Goal: Task Accomplishment & Management: Use online tool/utility

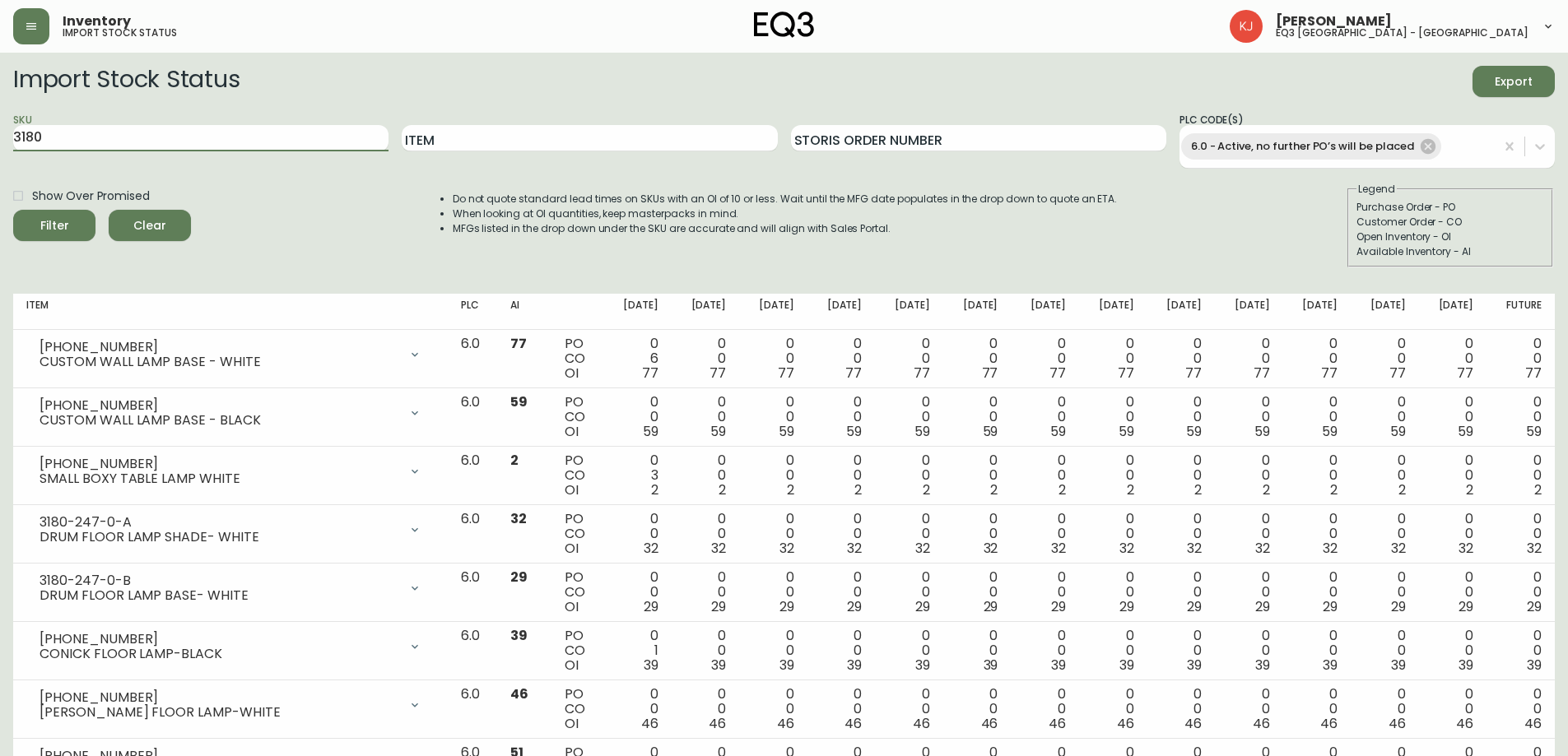
drag, startPoint x: 86, startPoint y: 136, endPoint x: 0, endPoint y: 102, distance: 92.5
type input "3190"
type input "6 f"
click at [13, 210] on button "Filter" at bounding box center [55, 225] width 83 height 31
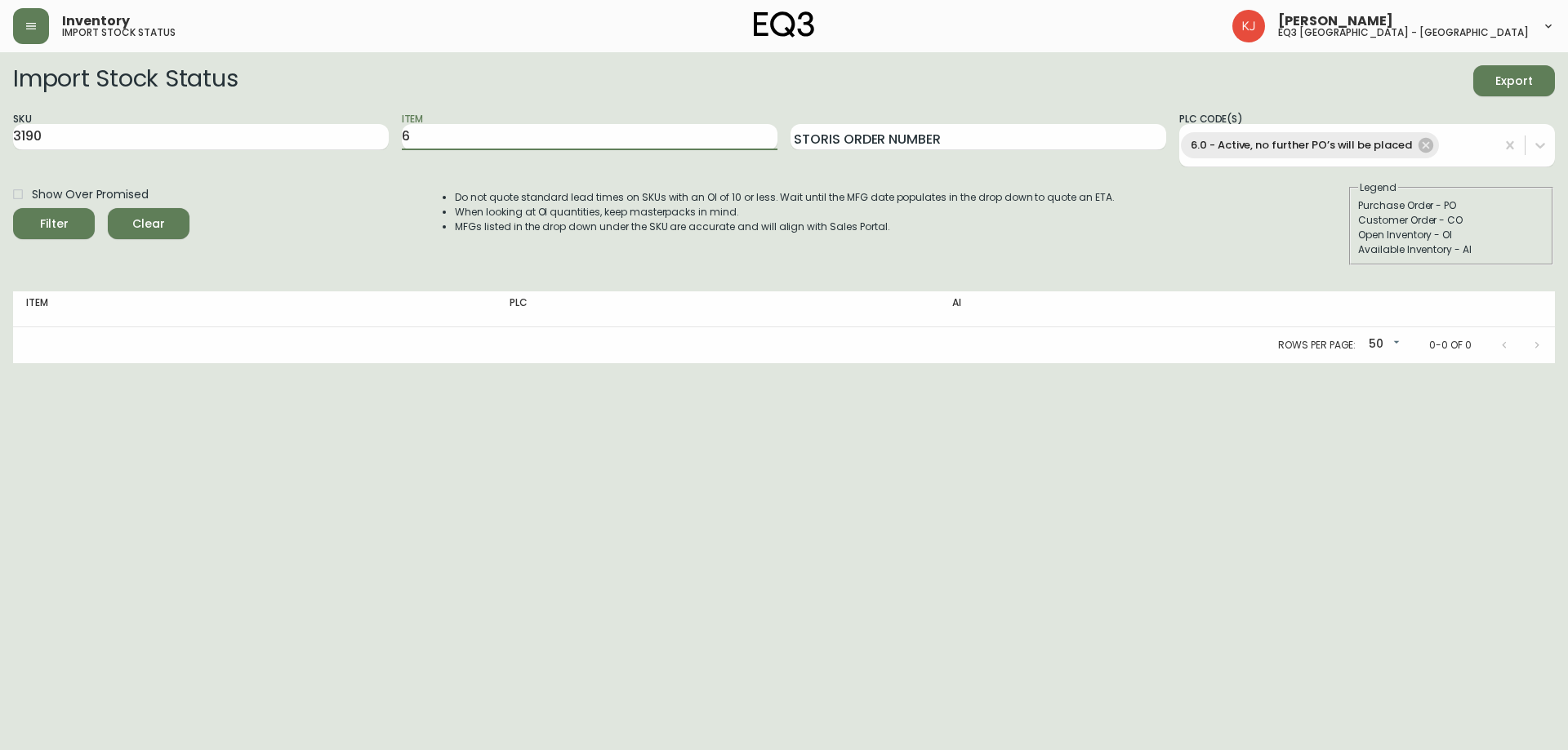
type input "6"
click at [13, 208] on button "Filter" at bounding box center [54, 223] width 82 height 31
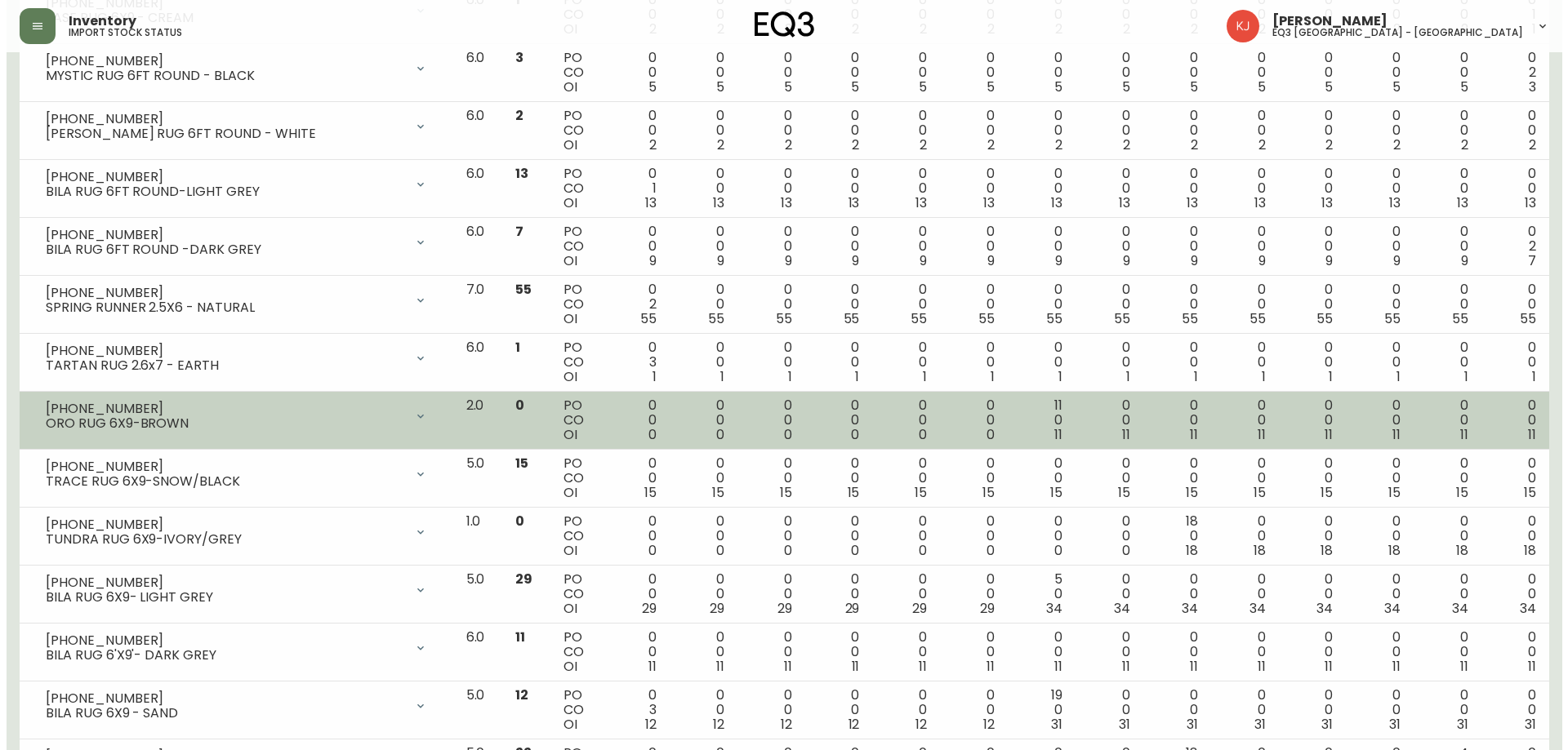
scroll to position [196, 0]
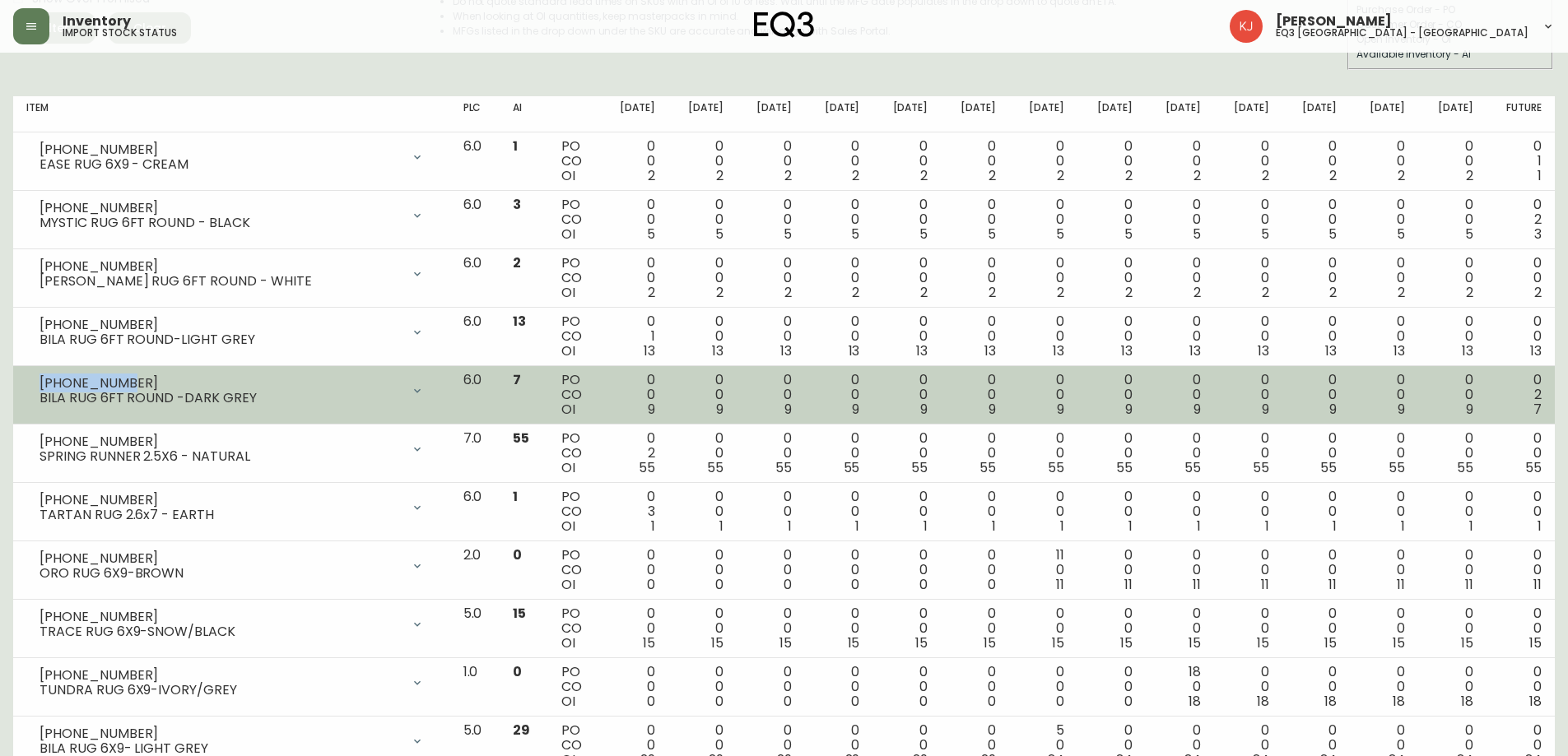
copy div "[PHONE_NUMBER]"
drag, startPoint x: 134, startPoint y: 385, endPoint x: 29, endPoint y: 382, distance: 105.0
click at [29, 382] on div "3190-278-70 BILA RUG 6FT ROUND -DARK GREY" at bounding box center [232, 391] width 411 height 36
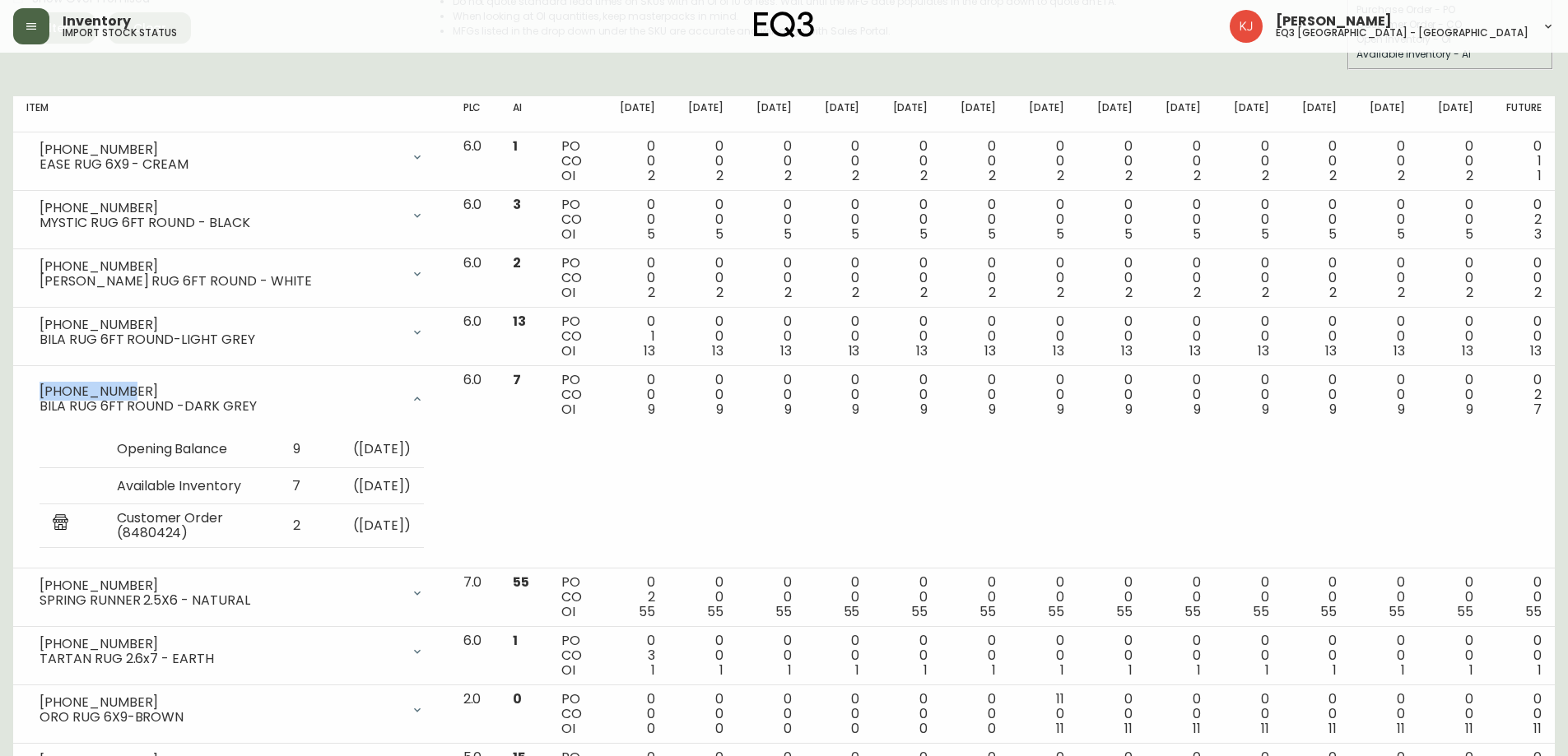
click at [25, 24] on icon "button" at bounding box center [31, 26] width 13 height 13
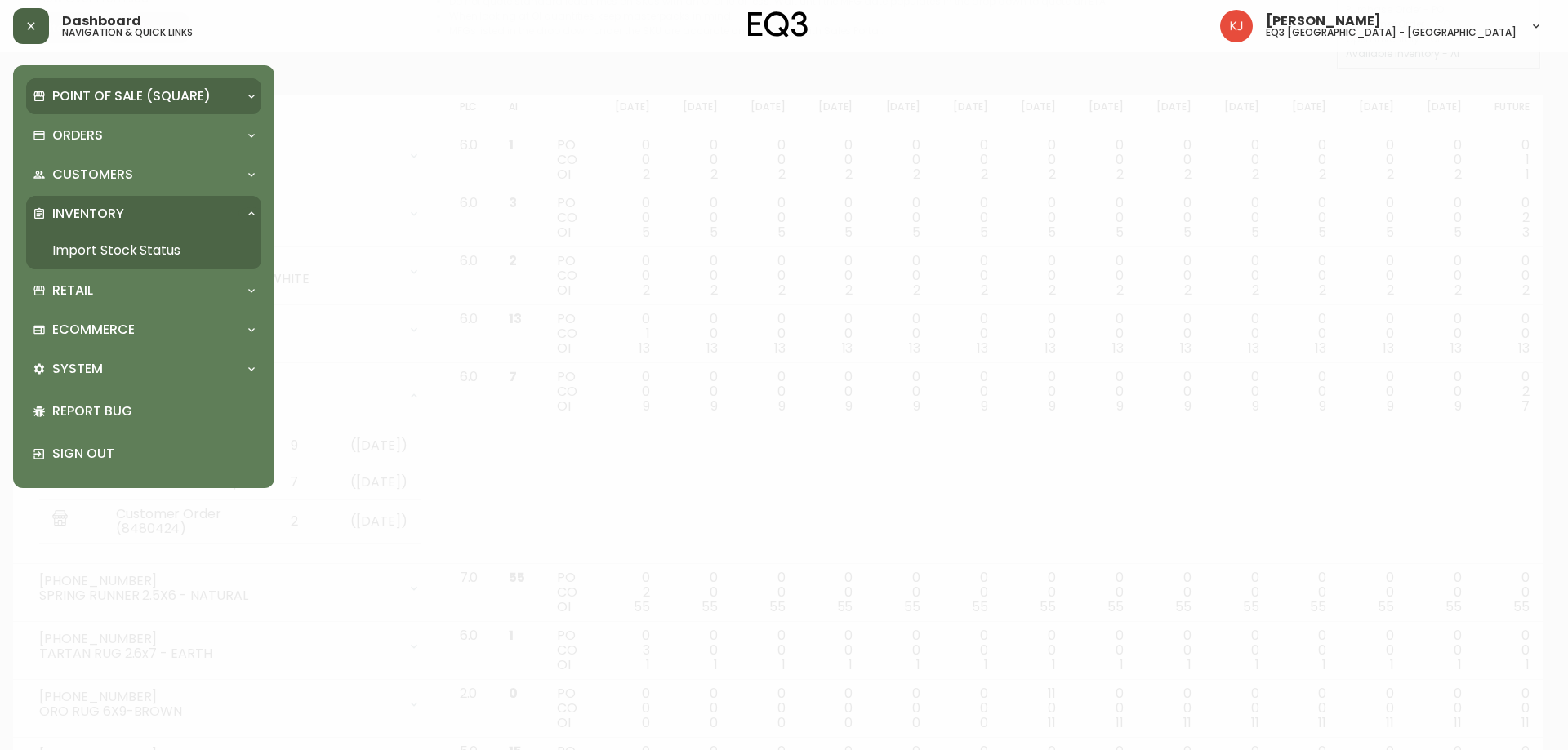
scroll to position [197, 0]
click at [90, 100] on p "Point of Sale (Square)" at bounding box center [132, 97] width 159 height 18
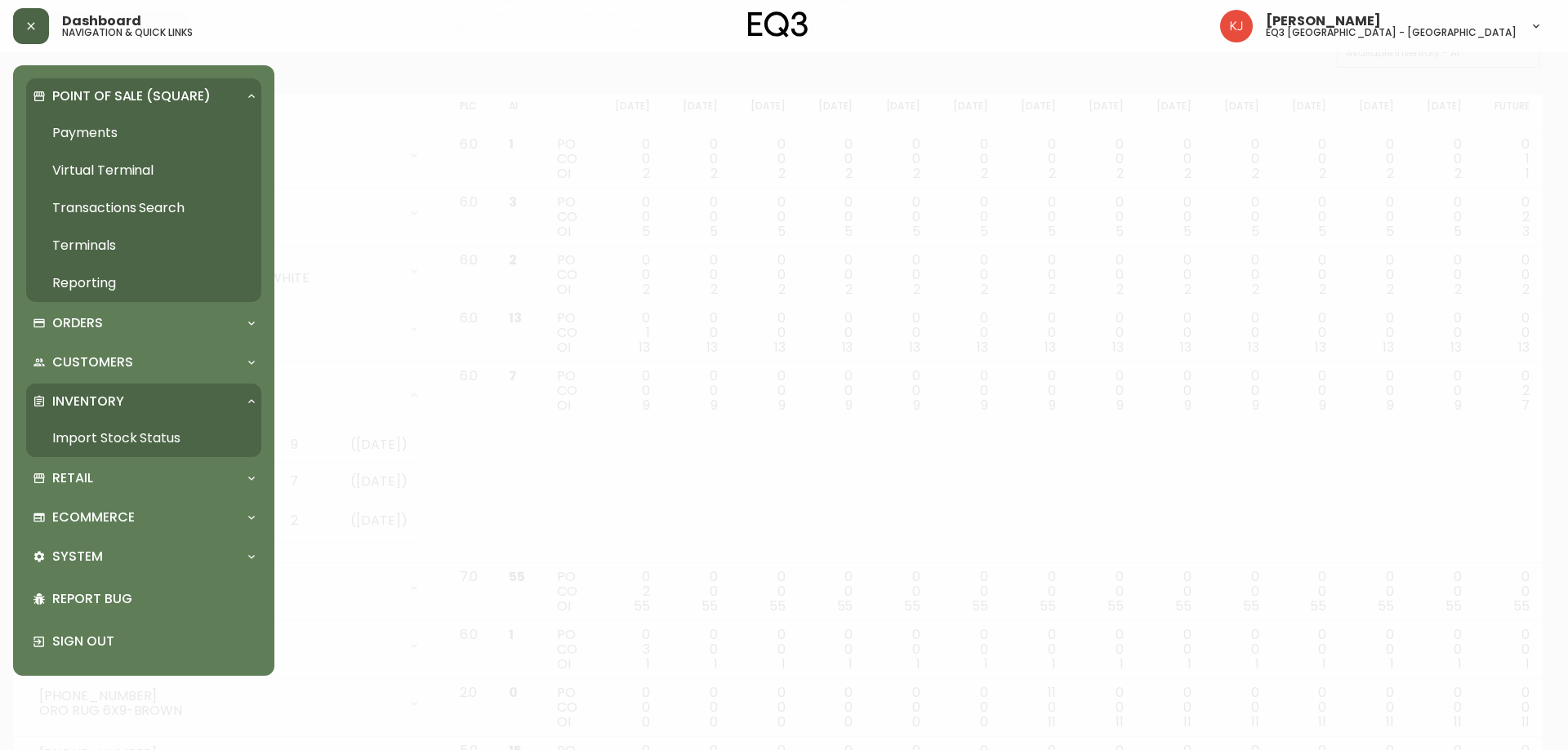
click at [117, 138] on link "Payments" at bounding box center [143, 133] width 235 height 38
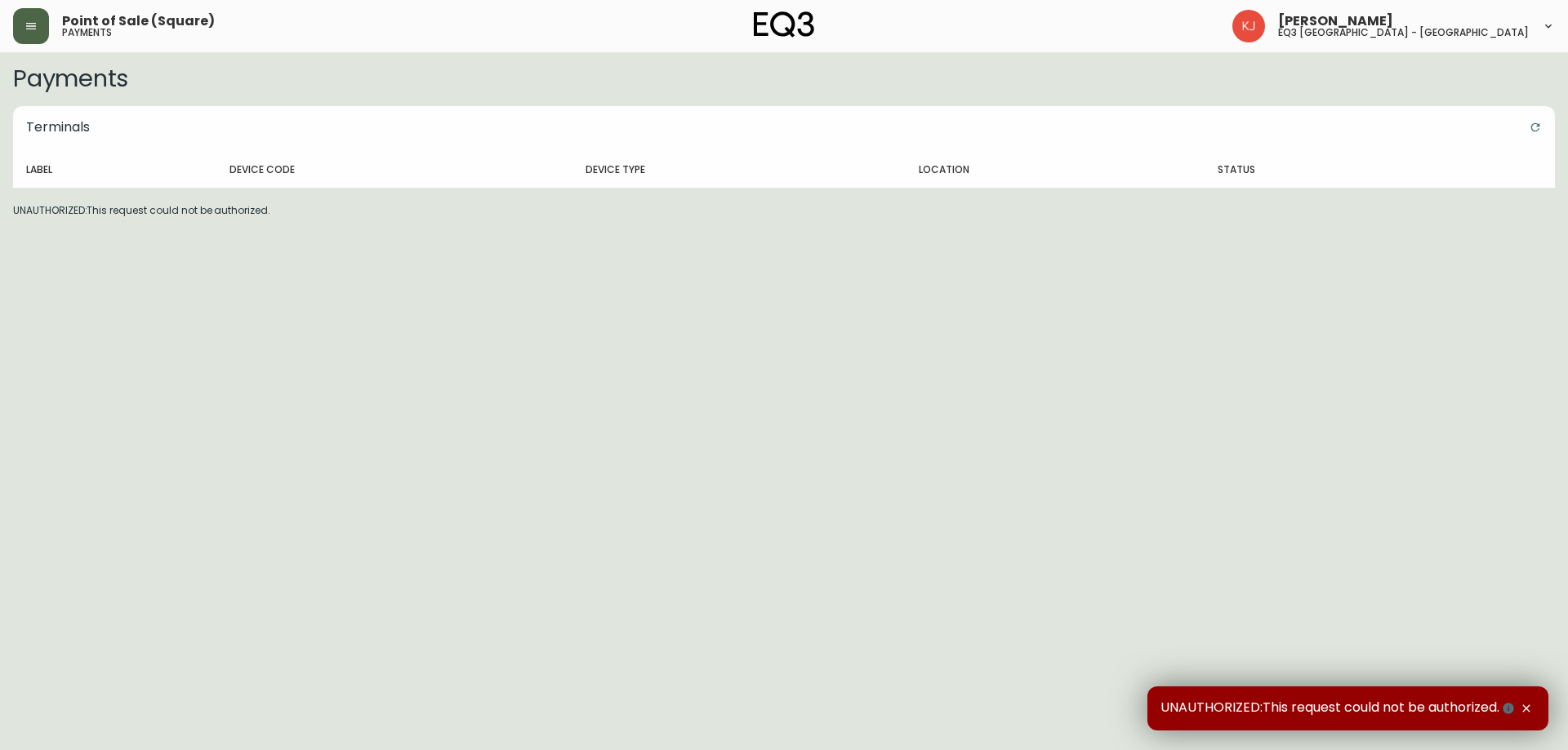
click at [1530, 705] on icon "button" at bounding box center [1525, 707] width 8 height 8
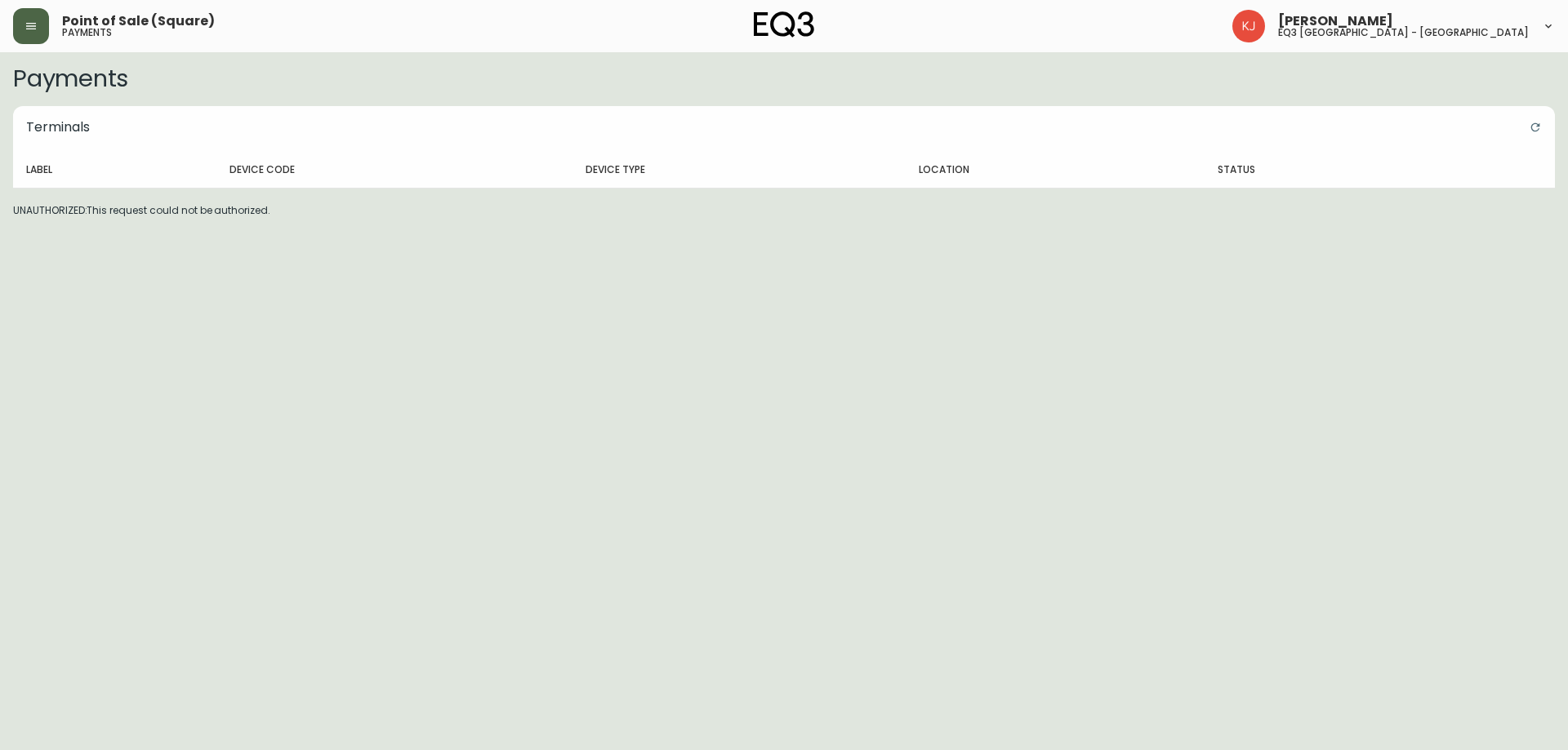
click at [33, 13] on button "button" at bounding box center [31, 26] width 36 height 36
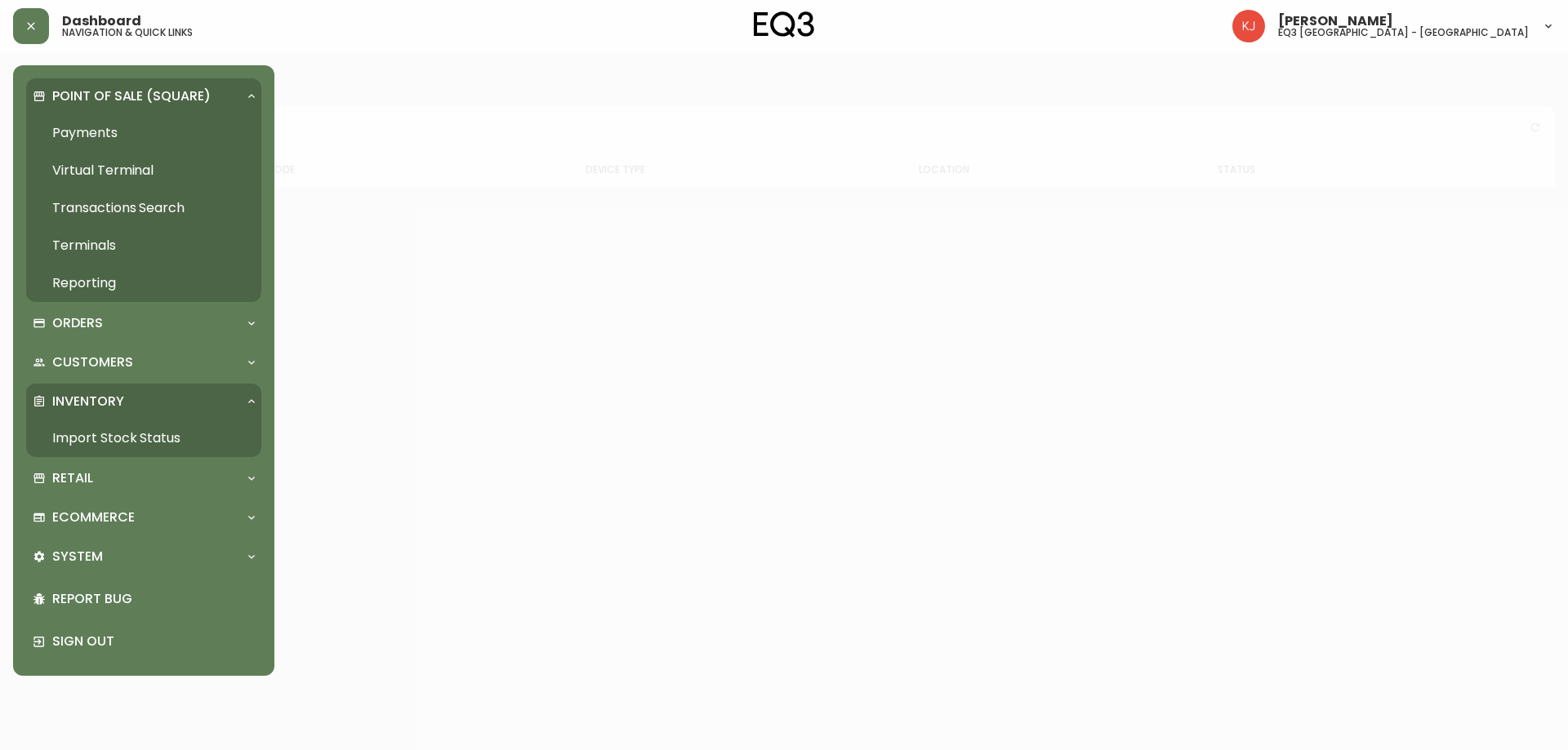
click at [103, 432] on link "Import Stock Status" at bounding box center [143, 438] width 235 height 38
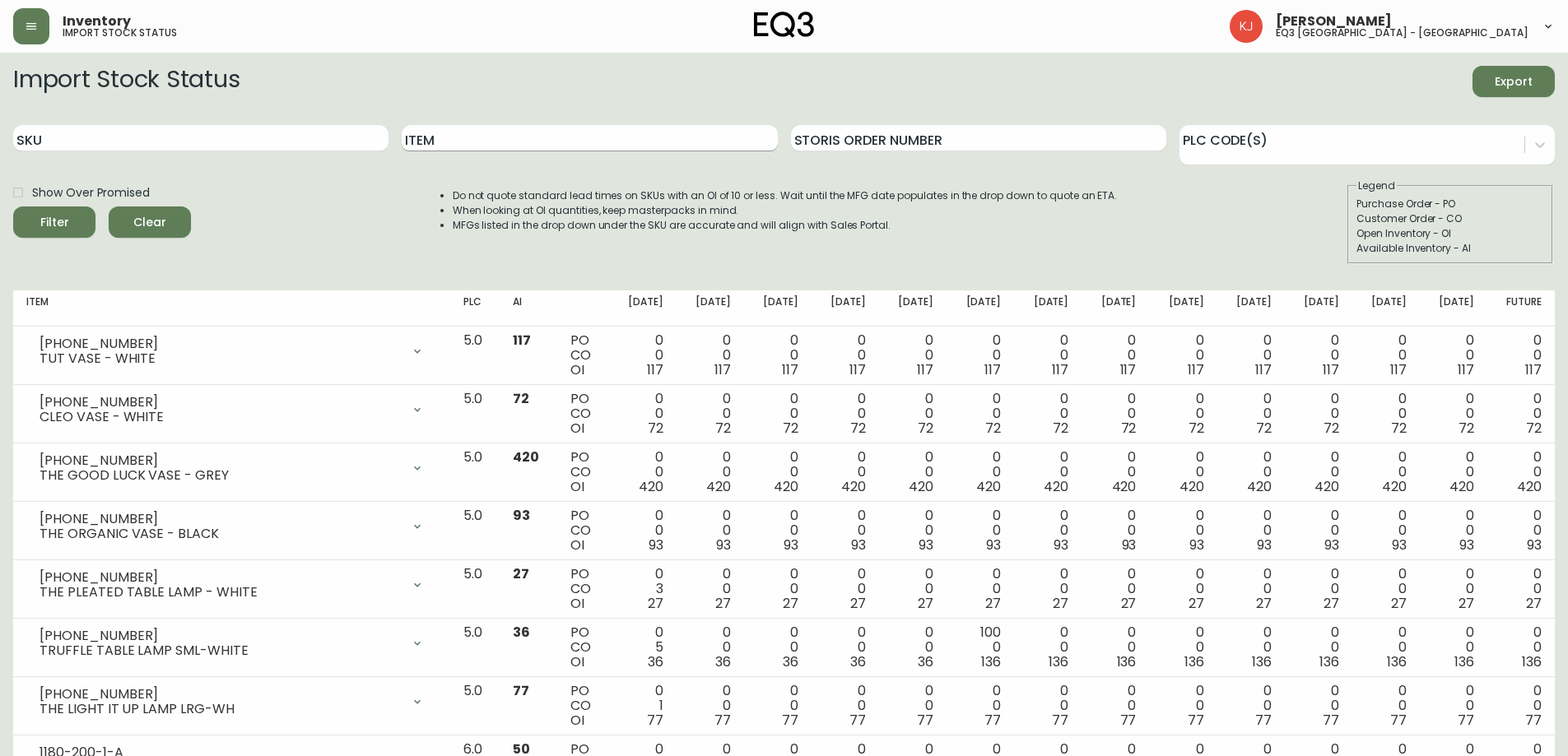
click at [436, 145] on input "Item" at bounding box center [589, 138] width 376 height 26
type input "STADIUM"
click at [13, 206] on button "Filter" at bounding box center [55, 221] width 83 height 31
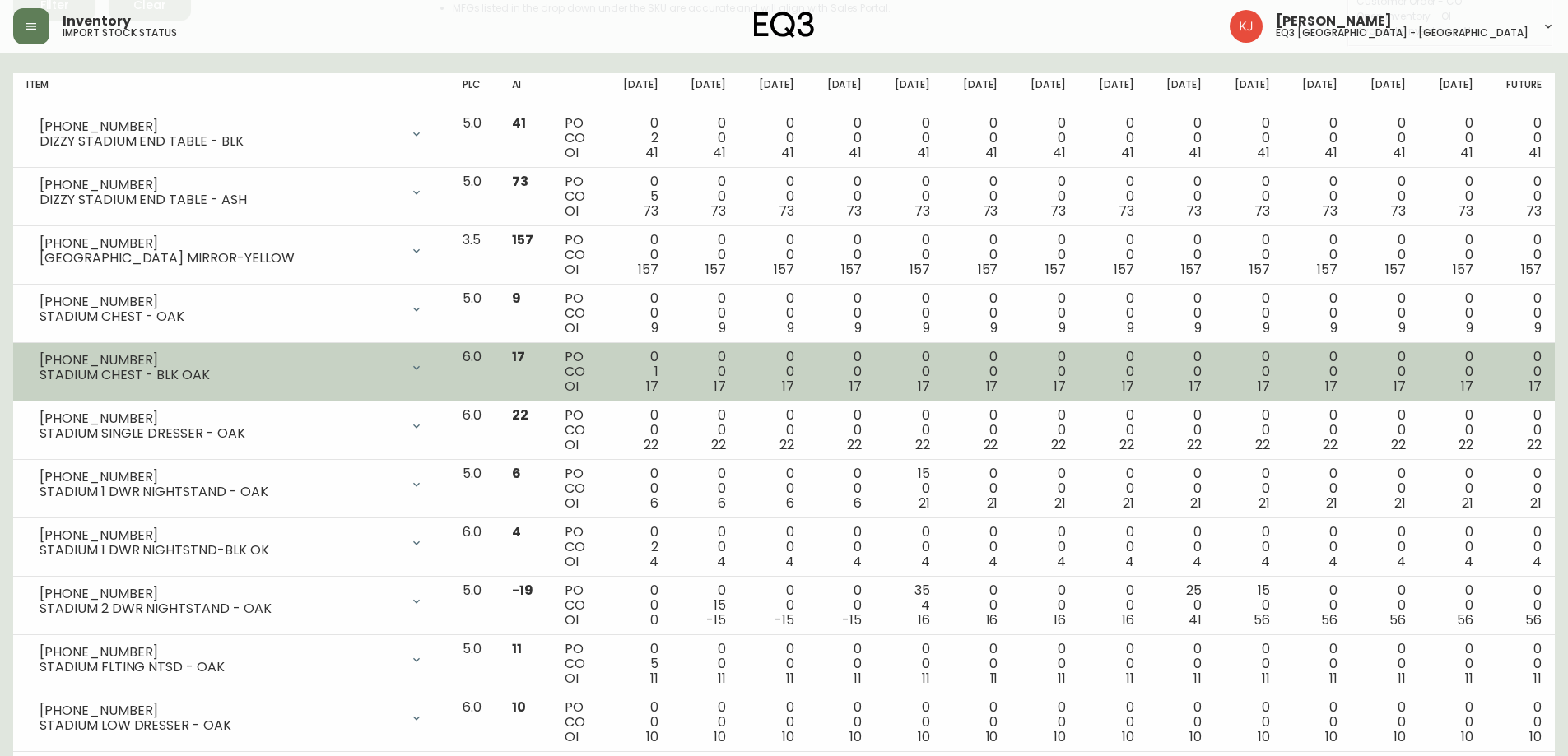
scroll to position [247, 0]
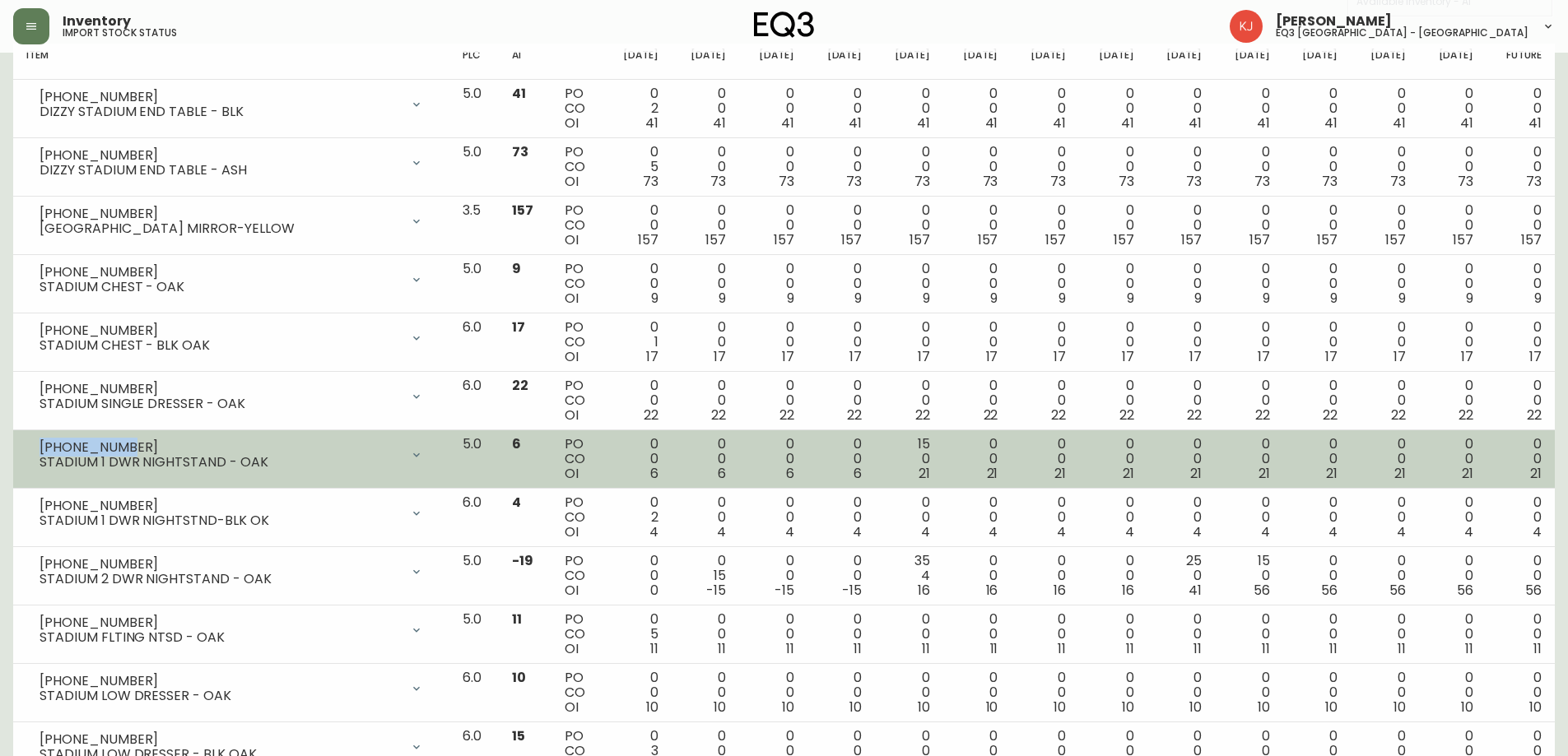
drag, startPoint x: 97, startPoint y: 447, endPoint x: 40, endPoint y: 447, distance: 57.0
click at [40, 447] on div "7080-004-16" at bounding box center [220, 448] width 360 height 15
copy div "7080-004-16"
click at [125, 443] on div "7080-004-16" at bounding box center [220, 448] width 360 height 15
drag, startPoint x: 131, startPoint y: 447, endPoint x: 36, endPoint y: 445, distance: 95.0
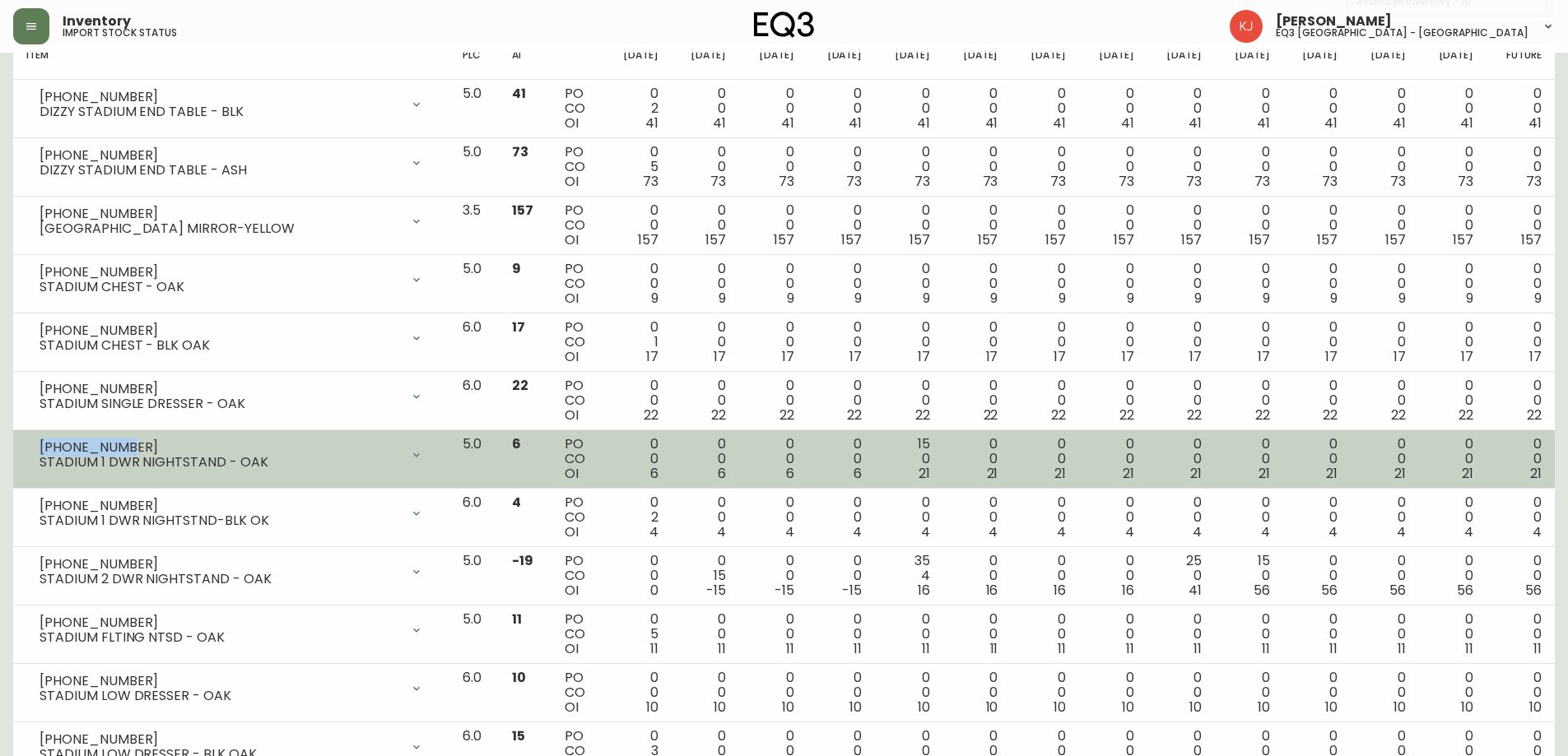
click at [36, 445] on div "7080-004-16 STADIUM 1 DWR NIGHTSTAND - OAK" at bounding box center [231, 455] width 410 height 36
copy div "7080-004-16"
